Goal: Find specific page/section: Find specific page/section

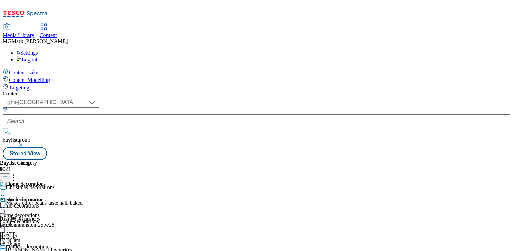
select select "ghs-[GEOGRAPHIC_DATA]"
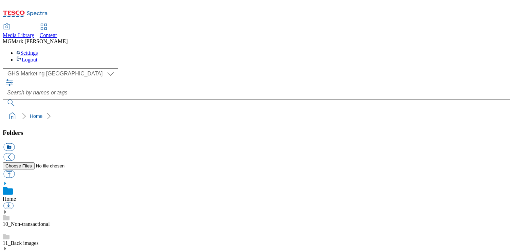
select select "flare-ghs-mktg"
click at [46, 68] on select "Clubcard Marketing Dotcom UK FnF Stores GHS Marketing UK GHS Product UK GHS ROI…" at bounding box center [60, 73] width 115 height 11
click at [5, 68] on select "Clubcard Marketing Dotcom UK FnF Stores GHS Marketing UK GHS Product UK GHS ROI…" at bounding box center [60, 73] width 115 height 11
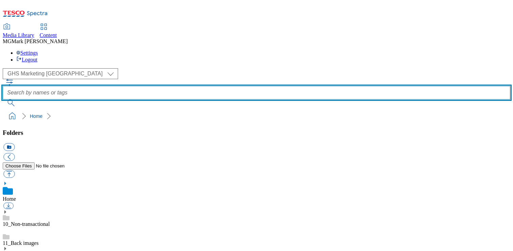
click at [221, 86] on input "text" at bounding box center [256, 93] width 507 height 14
type input "easyjet holidays"
click at [3, 99] on button "submit" at bounding box center [12, 102] width 18 height 7
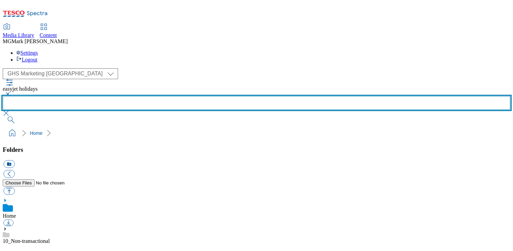
scroll to position [236, 0]
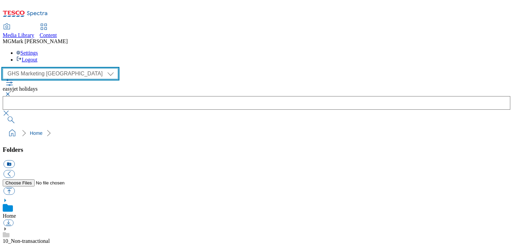
click at [29, 68] on select "Clubcard Marketing Dotcom UK FnF Stores GHS Marketing UK GHS Product UK GHS ROI…" at bounding box center [60, 73] width 115 height 11
select select "flare-clubcard-mktg"
click at [5, 68] on select "Clubcard Marketing Dotcom UK FnF Stores GHS Marketing UK GHS Product UK GHS ROI…" at bounding box center [60, 73] width 115 height 11
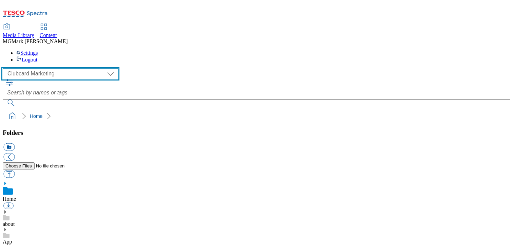
scroll to position [414, 0]
